Goal: Task Accomplishment & Management: Manage account settings

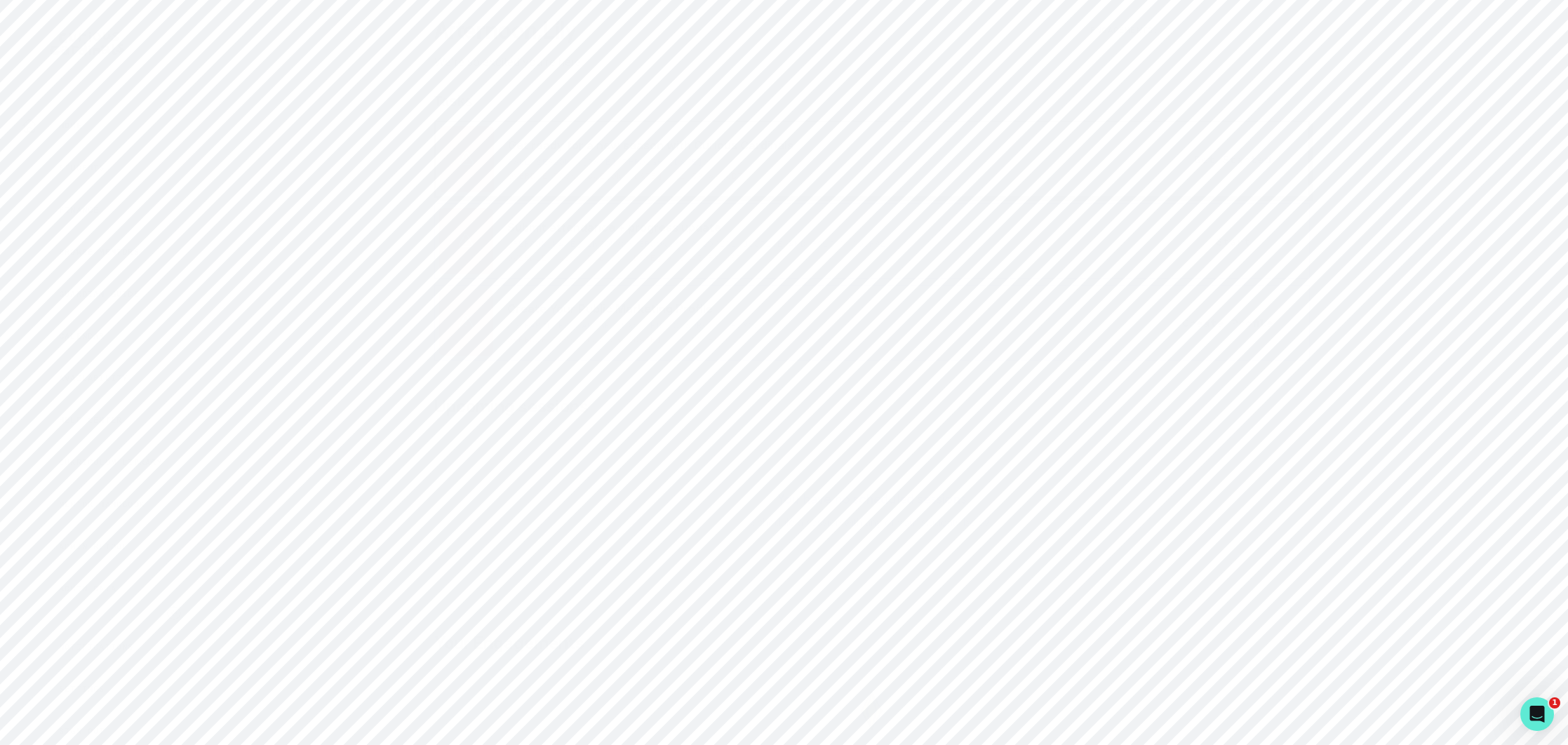
drag, startPoint x: 112, startPoint y: 586, endPoint x: 263, endPoint y: 473, distance: 188.6
click at [114, 585] on p "Admin Data" at bounding box center [88, 588] width 58 height 11
click at [485, 152] on input "Search user by name or email" at bounding box center [872, 144] width 1288 height 35
type input "a"
drag, startPoint x: 1401, startPoint y: 81, endPoint x: 1391, endPoint y: 78, distance: 10.4
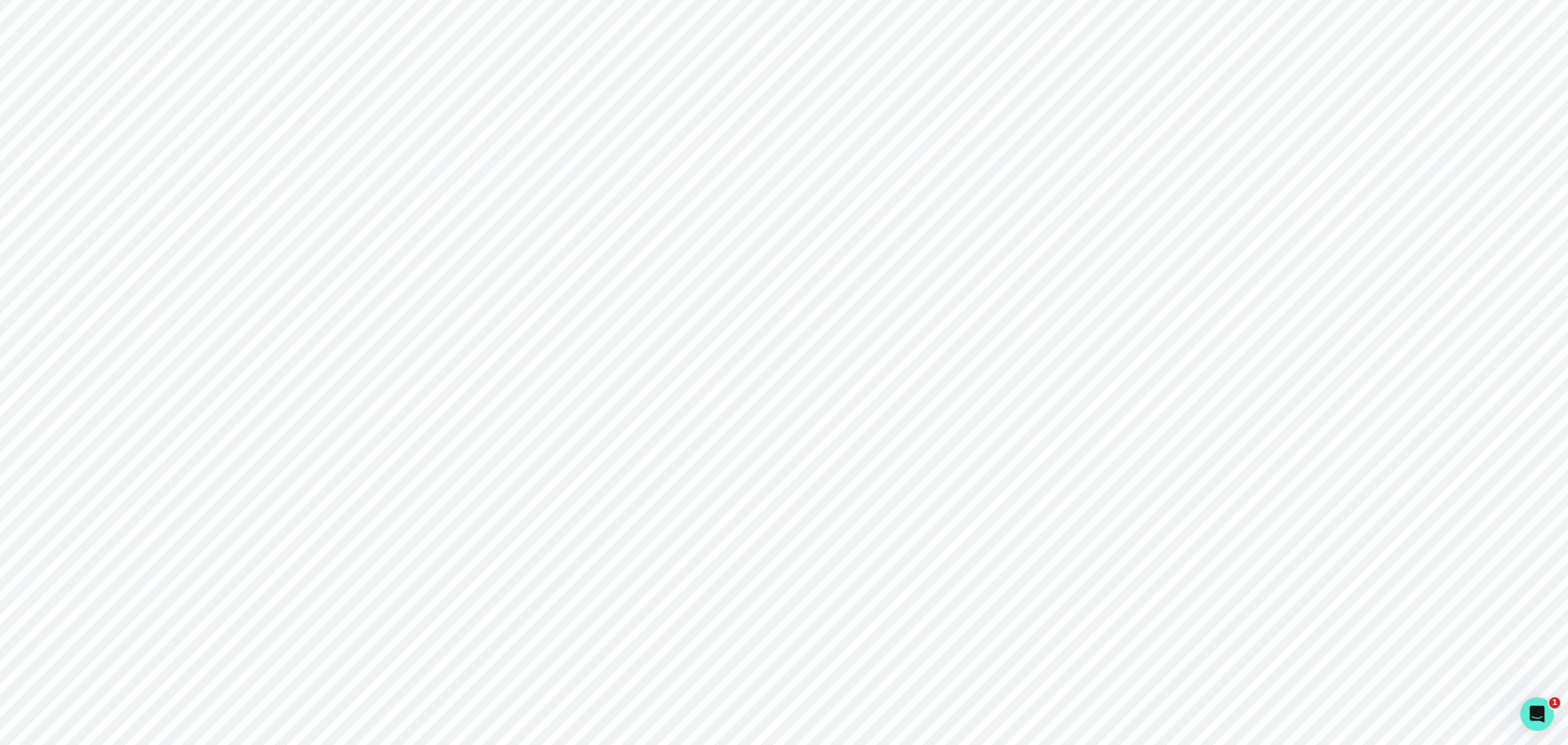
click at [1401, 81] on p "Engagements" at bounding box center [1395, 88] width 77 height 17
click at [724, 166] on input "Engagement Title" at bounding box center [872, 164] width 426 height 28
click at [431, 158] on input "Engagement Title" at bounding box center [441, 164] width 426 height 28
paste input "[PERSON_NAME]'s Reading Comprehension & Writing Academic Mentorship"
type input "[PERSON_NAME]'s Reading Comprehension & Writing Academic Mentorship"
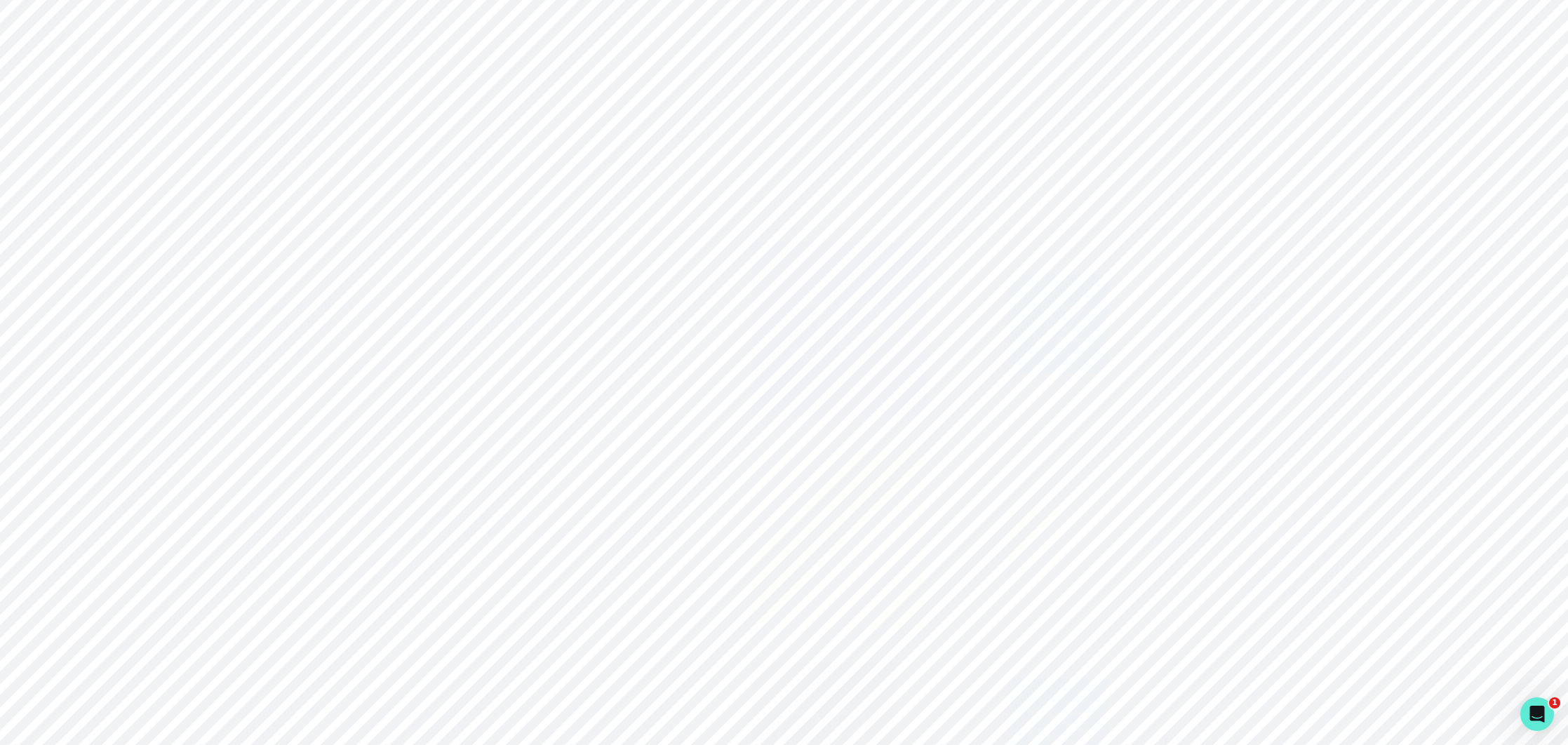
click button "submit" at bounding box center [0, 0] width 0 height 0
click at [774, 358] on link "[PERSON_NAME]" at bounding box center [795, 369] width 86 height 22
click at [927, 397] on p "Engagements" at bounding box center [923, 388] width 77 height 17
drag, startPoint x: 88, startPoint y: 591, endPoint x: 249, endPoint y: 461, distance: 206.9
click at [94, 587] on p "Admin Data" at bounding box center [88, 588] width 58 height 11
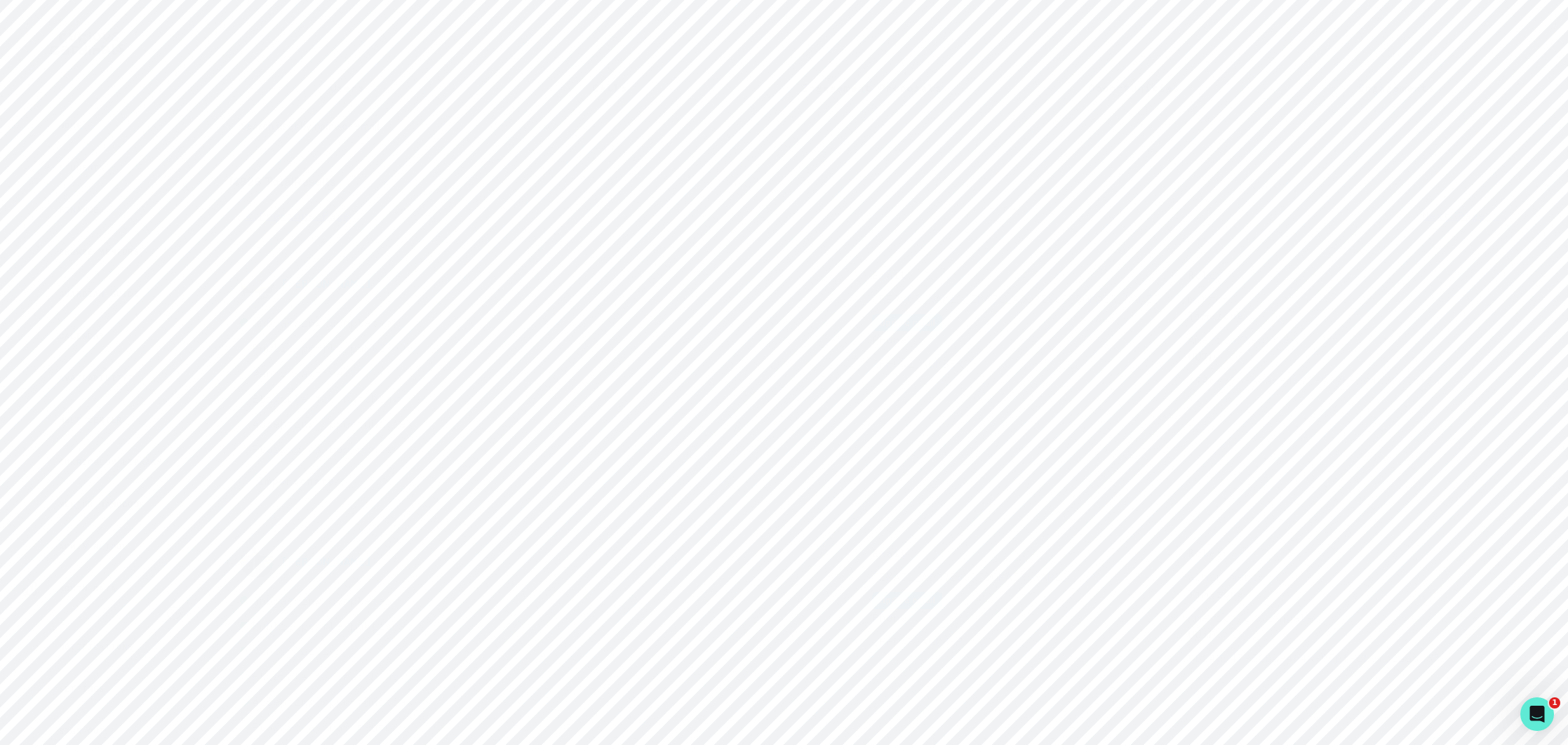
click at [472, 138] on input "Search user by name or email" at bounding box center [872, 144] width 1288 height 35
paste input "[PERSON_NAME] [PERSON_NAME] Writing Academic Mentorship"
type input "[PERSON_NAME] [PERSON_NAME] Writing Academic Mentorship"
click at [1416, 82] on p "Engagements" at bounding box center [1395, 88] width 77 height 17
click at [356, 152] on input "Engagement Title" at bounding box center [441, 164] width 426 height 28
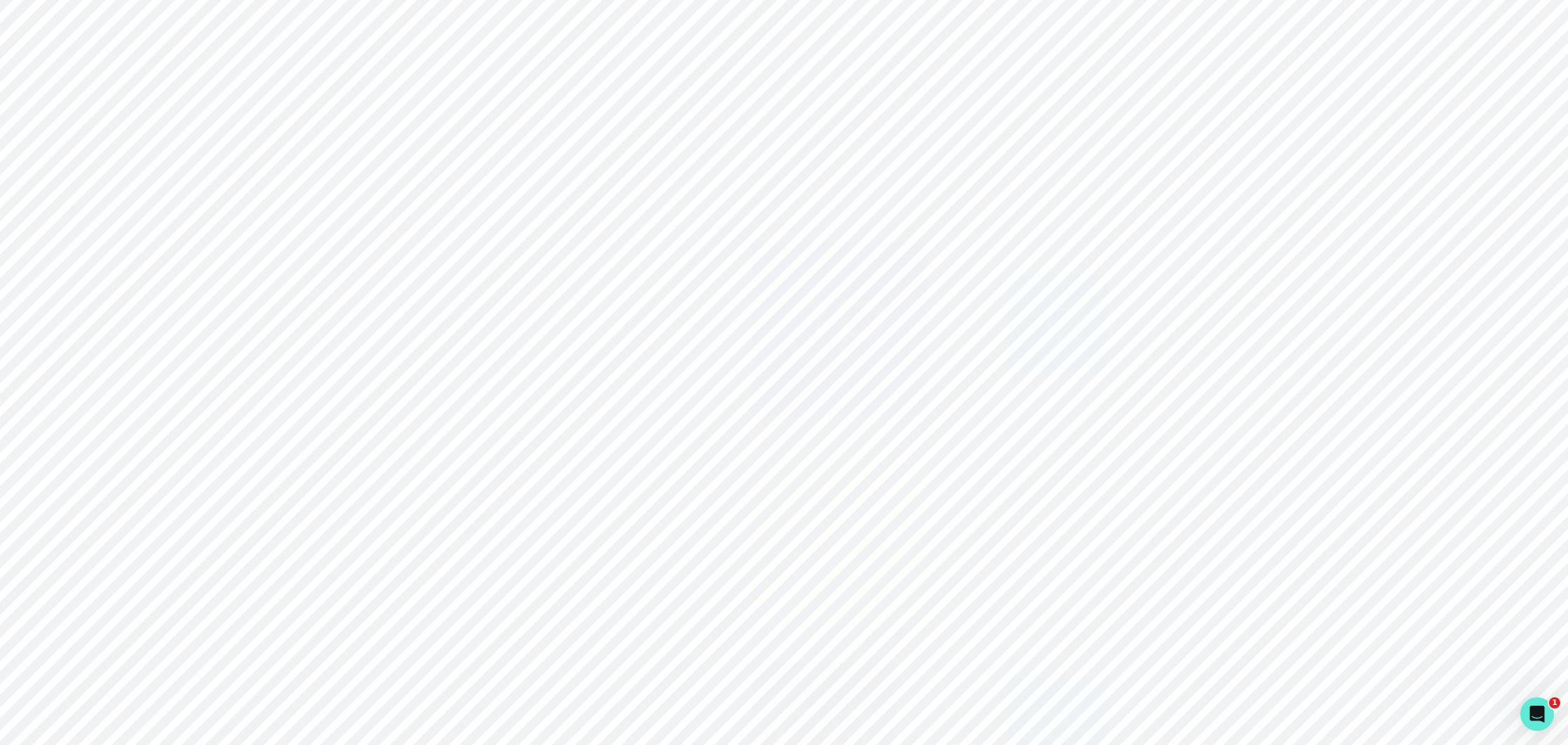
paste input "[PERSON_NAME] [PERSON_NAME] Writing Academic Mentorship"
type input "[PERSON_NAME] [PERSON_NAME] Writing Academic Mentorship"
click button "submit" at bounding box center [0, 0] width 0 height 0
click at [1484, 331] on icon "row menu" at bounding box center [1481, 326] width 11 height 11
click at [1387, 367] on button "Edit" at bounding box center [1421, 367] width 156 height 23
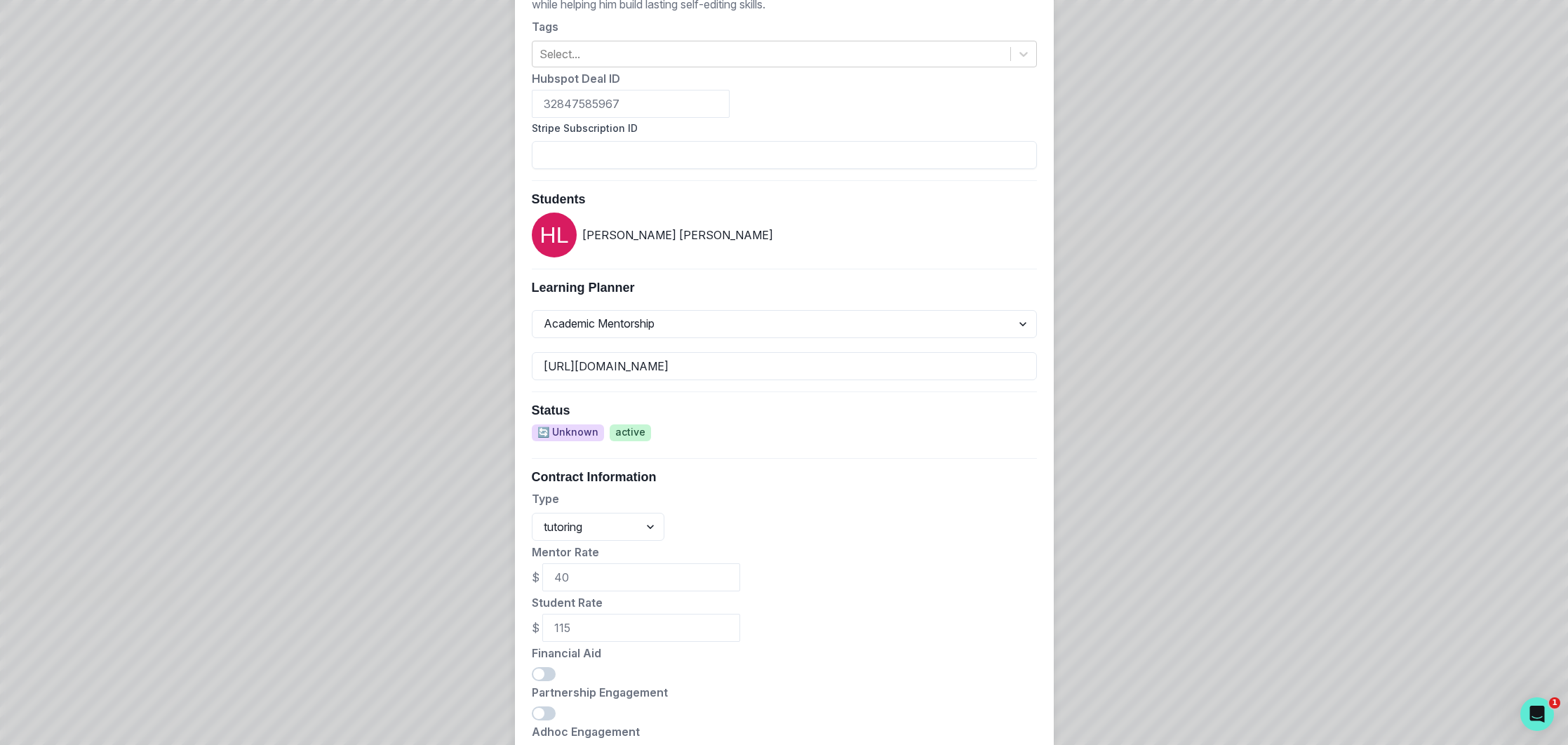
scroll to position [531, 0]
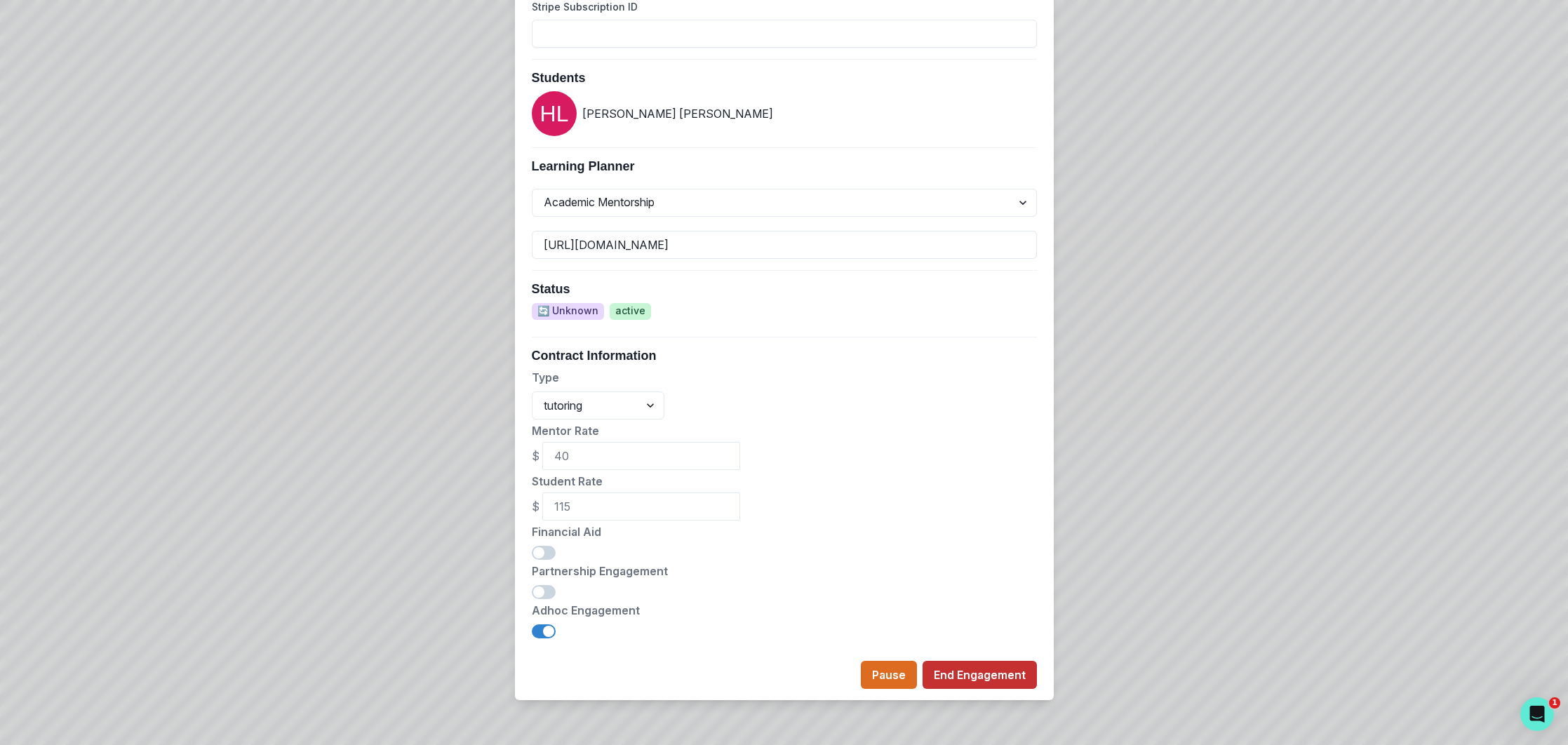
click at [999, 678] on button "End Engagement" at bounding box center [979, 675] width 115 height 28
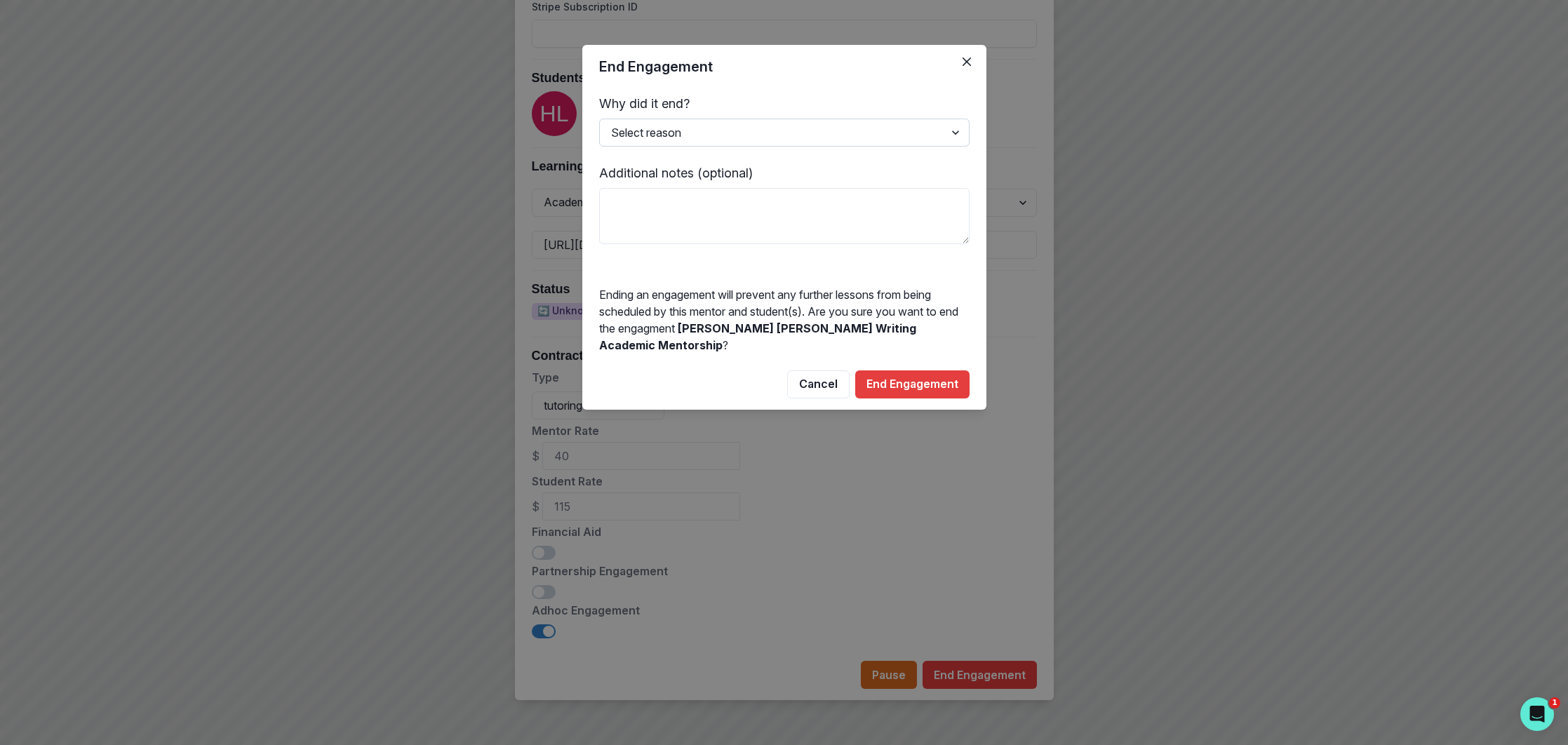
click at [753, 136] on select "Select reason Completed Ended by customer Ended by mentor Other (please add add…" at bounding box center [784, 132] width 370 height 28
select select "Ended by customer"
click at [905, 370] on button "End Engagement" at bounding box center [912, 384] width 115 height 28
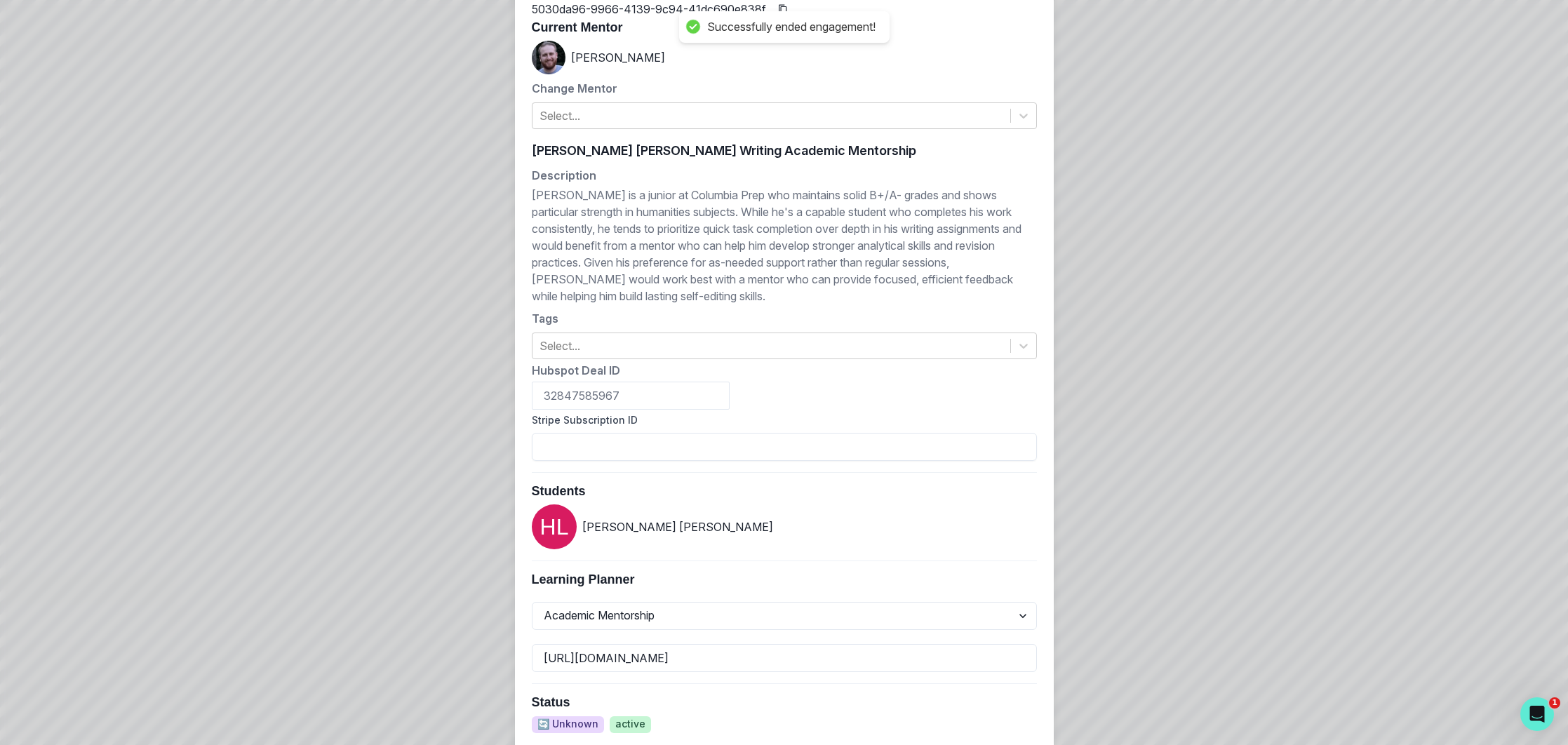
scroll to position [0, 0]
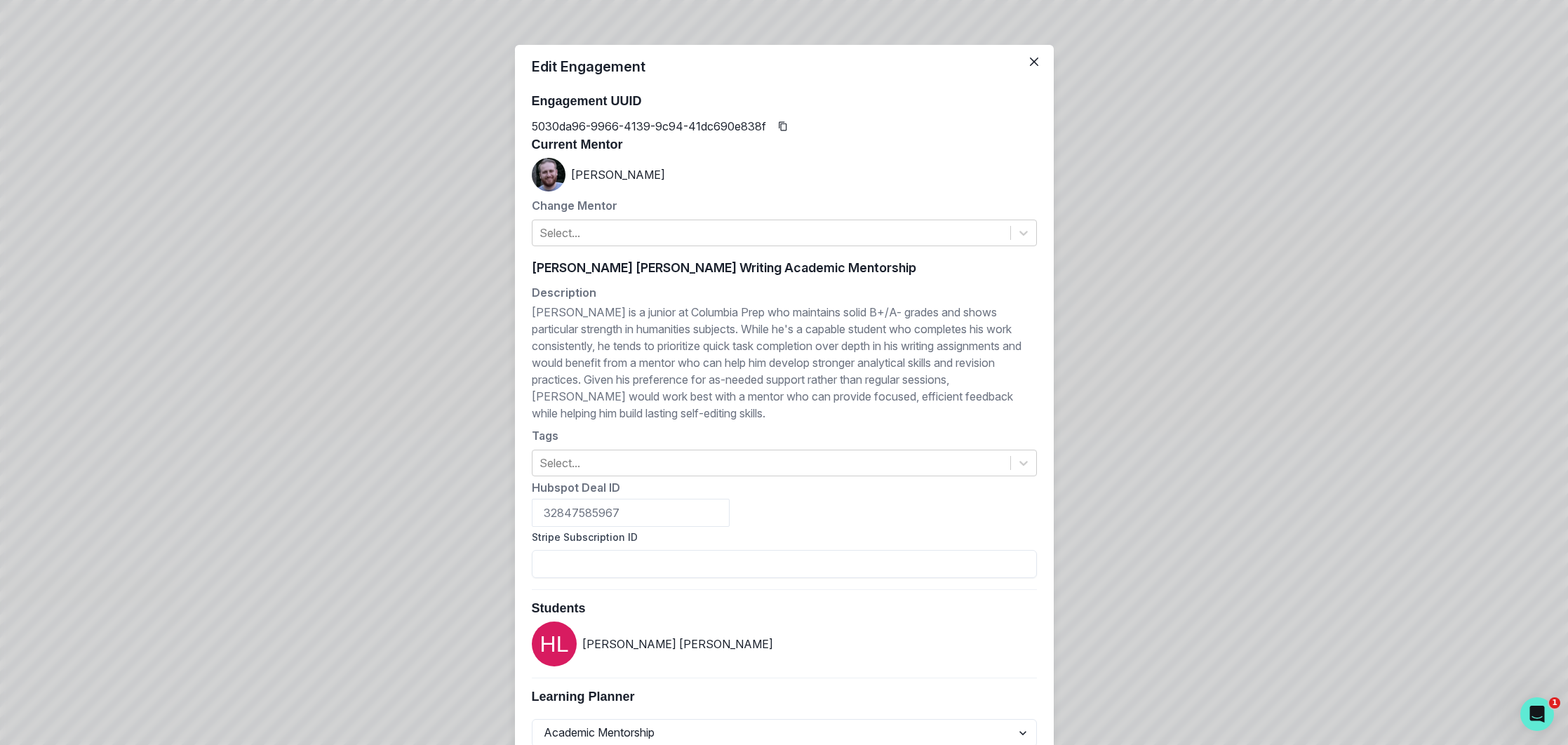
drag, startPoint x: 1036, startPoint y: 61, endPoint x: 1045, endPoint y: 61, distance: 9.0
click at [1036, 61] on icon "Close" at bounding box center [1034, 62] width 9 height 9
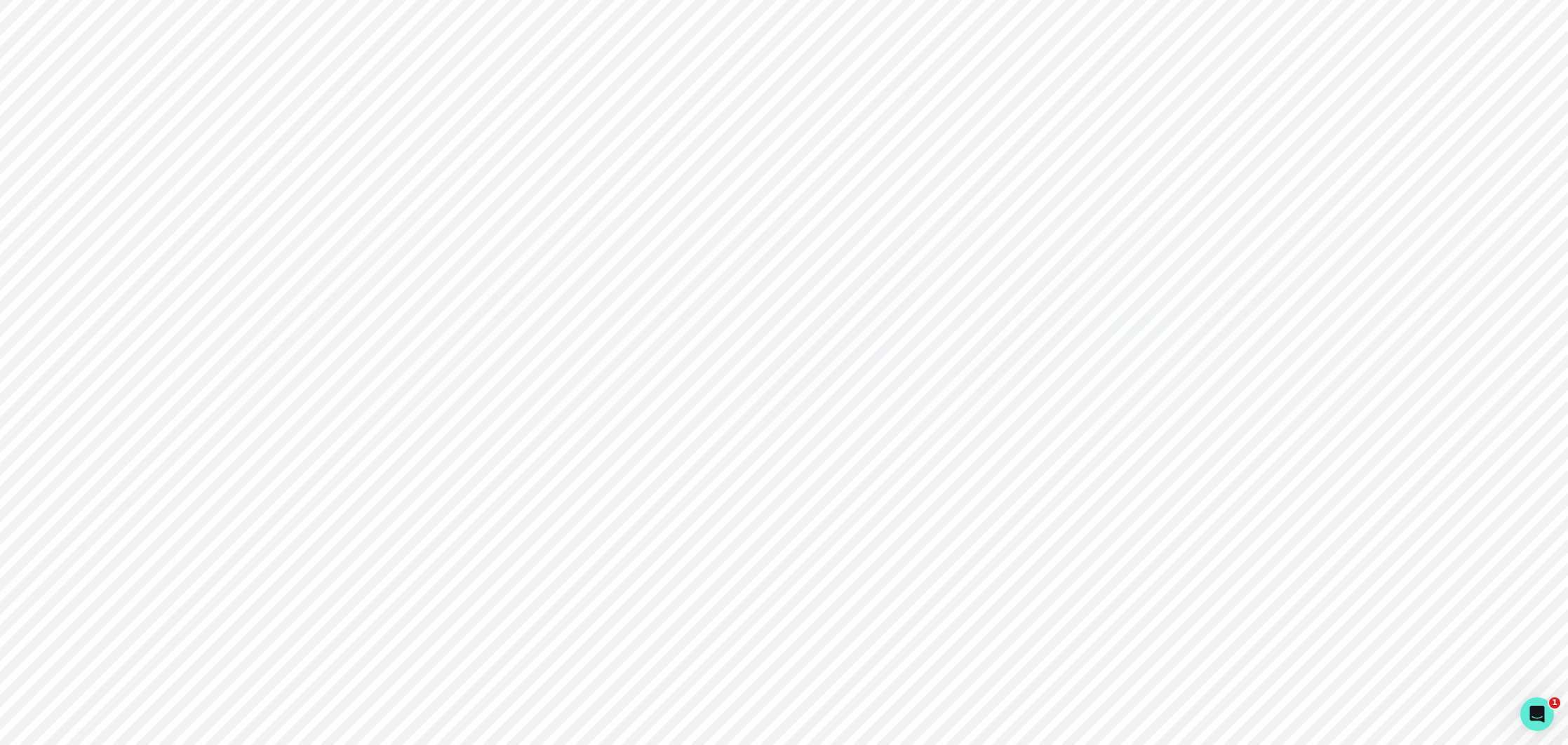
click at [1404, 85] on p "Engagements" at bounding box center [1395, 88] width 77 height 17
click at [345, 88] on p "Users" at bounding box center [347, 88] width 35 height 17
click at [1408, 88] on p "Engagements" at bounding box center [1395, 88] width 77 height 17
click at [738, 169] on input "Engagement Title" at bounding box center [872, 164] width 426 height 28
paste input "[PERSON_NAME]'s Reading Comprehension & Writing Academic Mentorship"
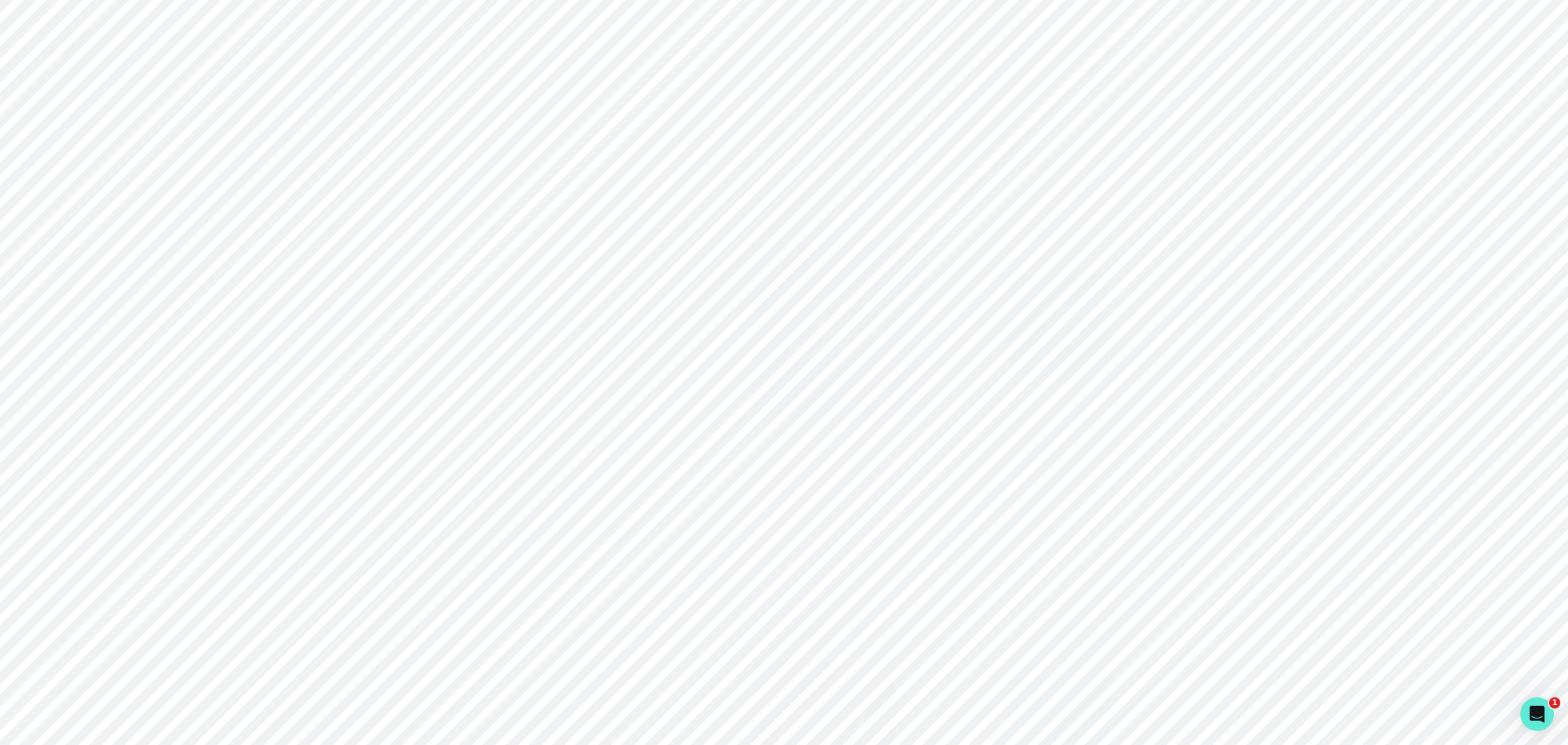
type input "[PERSON_NAME]'s Reading Comprehension & Writing Academic Mentorship"
click at [474, 173] on input "Engagement Title" at bounding box center [441, 164] width 426 height 28
paste input "[PERSON_NAME]'s Reading Comprehension & Writing Academic Mentorship"
type input "[PERSON_NAME]'s Reading Comprehension & Writing Academic Mentorship"
click at [1475, 321] on button "Actions" at bounding box center [1456, 335] width 83 height 28
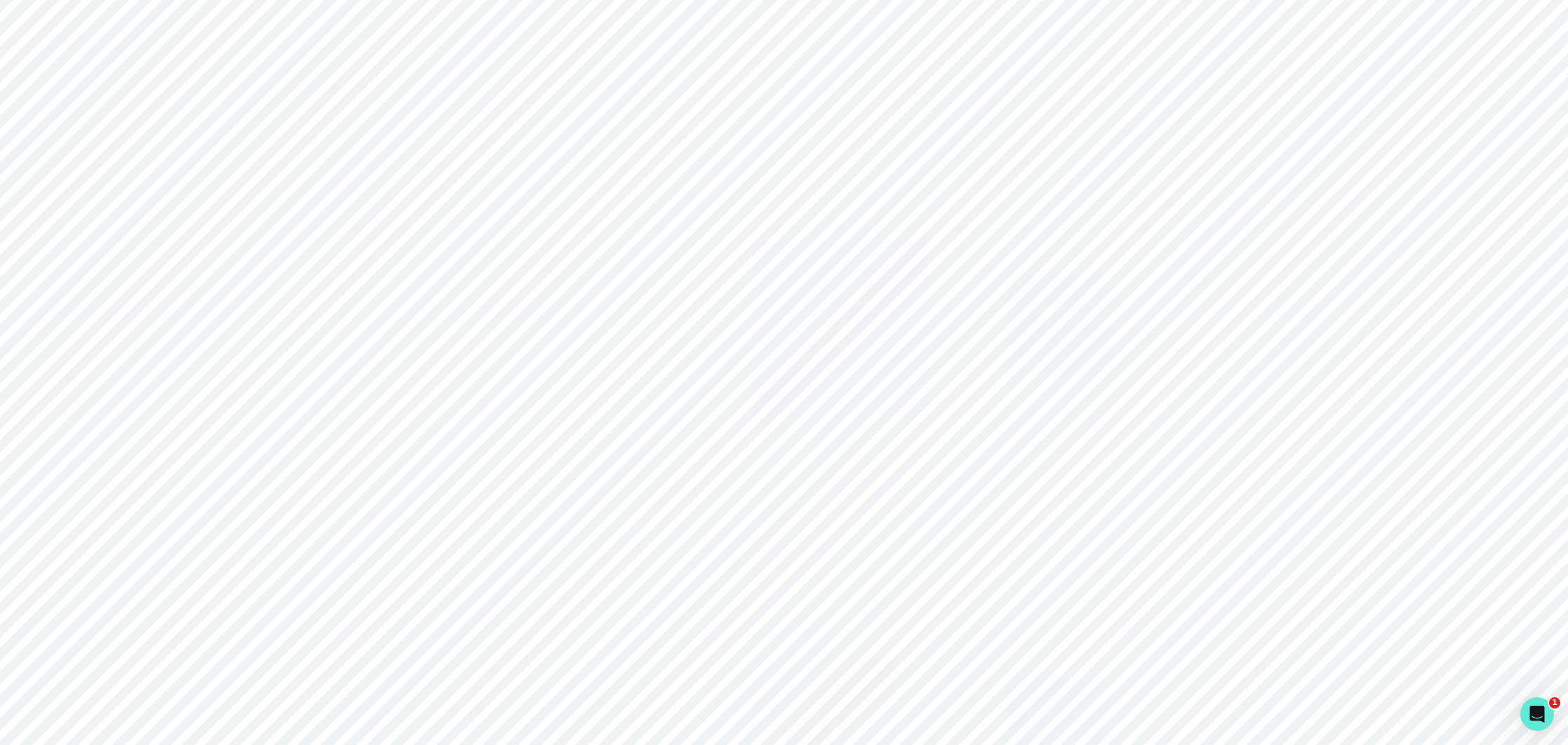
click at [1372, 330] on button "Edit" at bounding box center [1421, 335] width 156 height 23
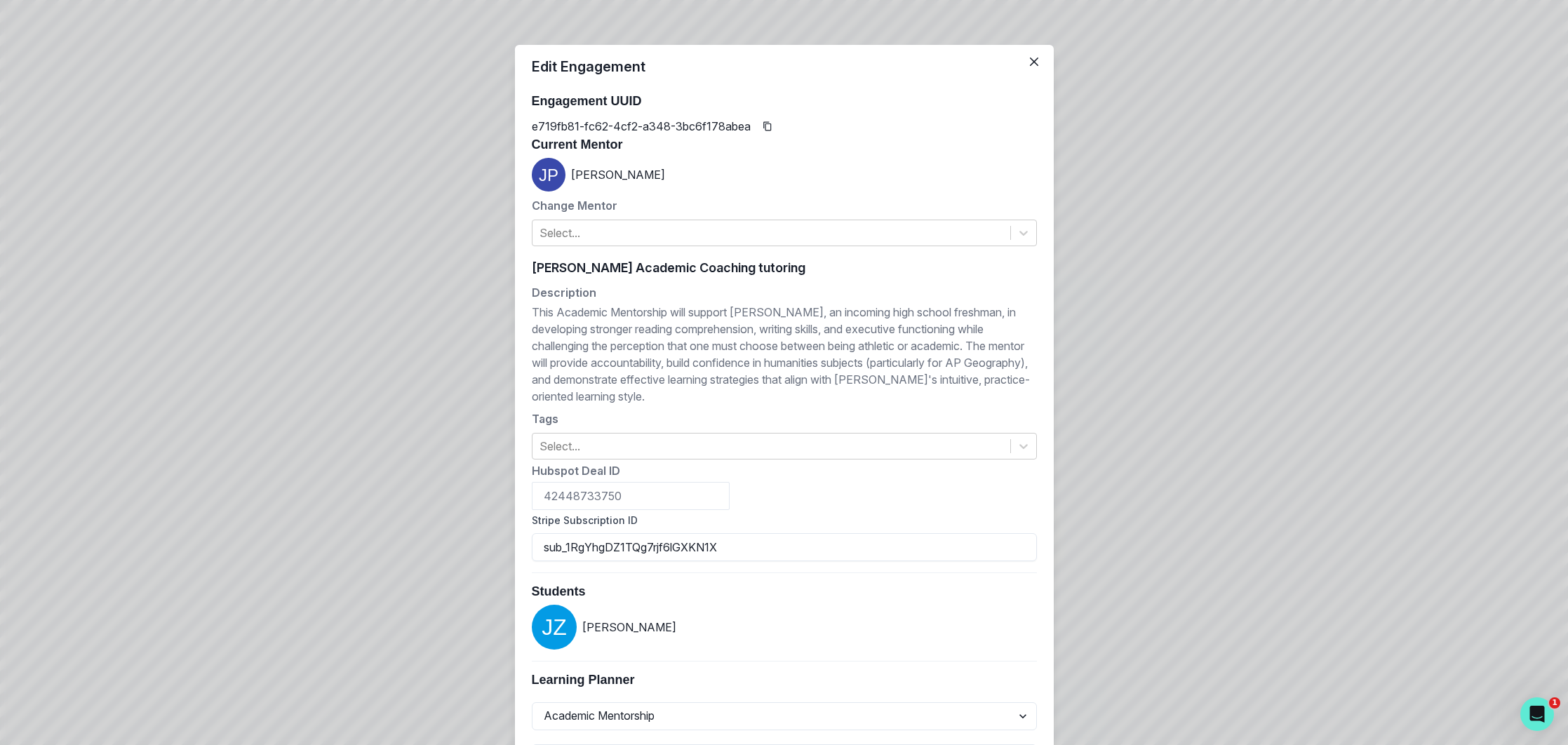
click at [683, 261] on div "[PERSON_NAME] Academic Coaching tutoring [PERSON_NAME] Academic Coaching tutori…" at bounding box center [784, 267] width 505 height 21
paste input "'s Reading Comprehension & Writing Academic Mentorship"
type input "[PERSON_NAME]'s Reading Comprehension & Writing Academic Mentorship"
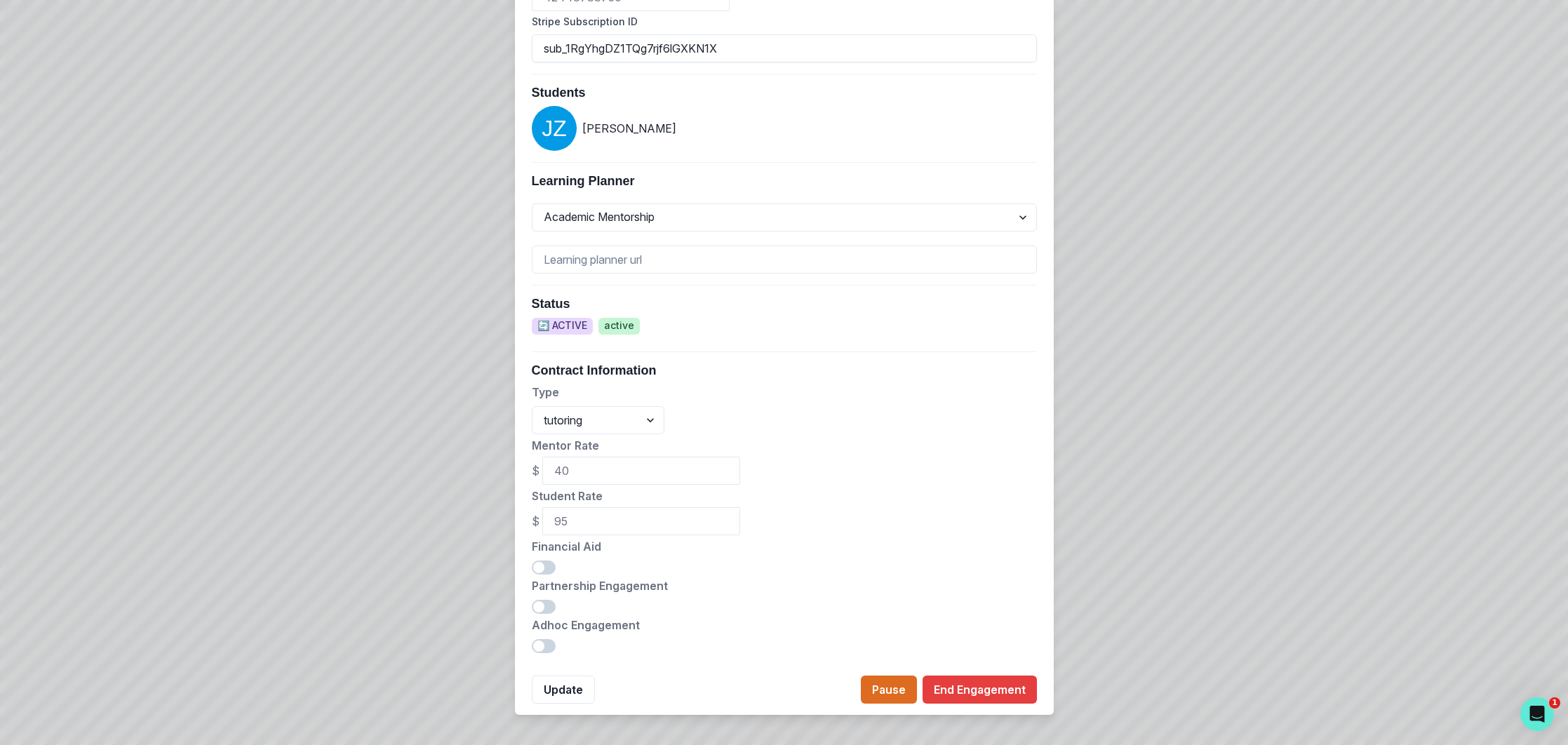
scroll to position [514, 0]
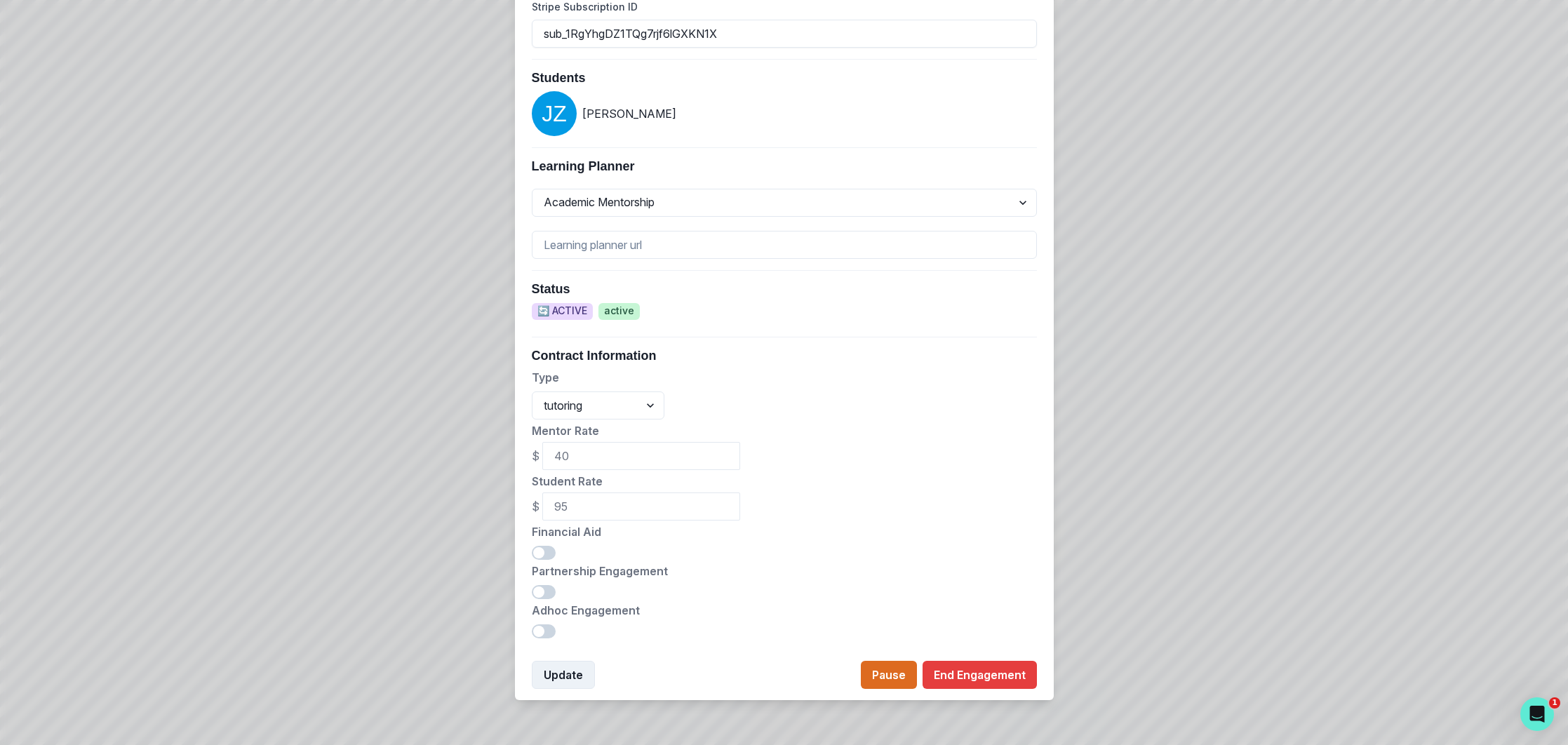
click at [573, 666] on button "Update" at bounding box center [563, 675] width 63 height 28
